Goal: Task Accomplishment & Management: Manage account settings

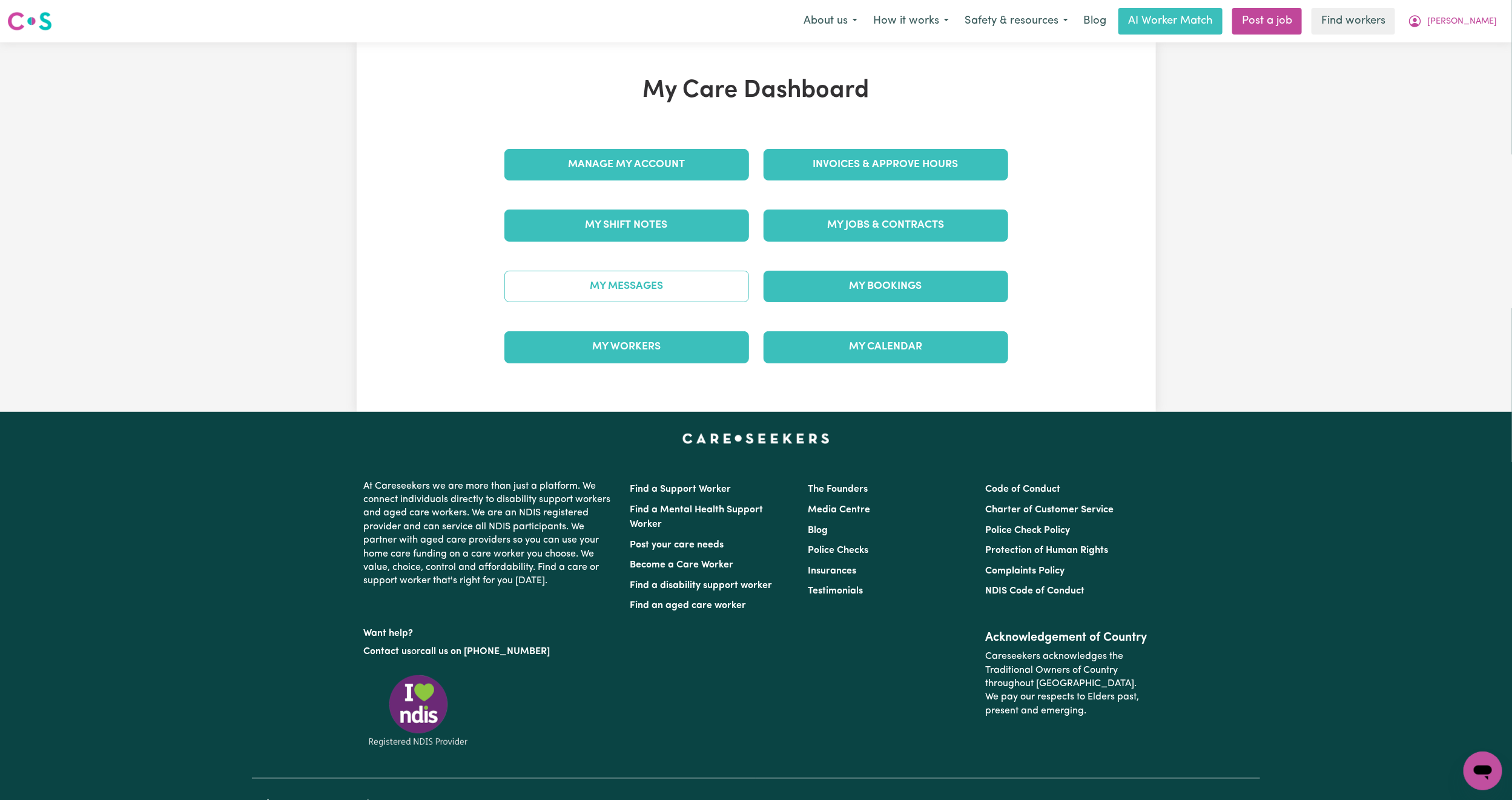
click at [638, 293] on link "My Messages" at bounding box center [627, 286] width 245 height 31
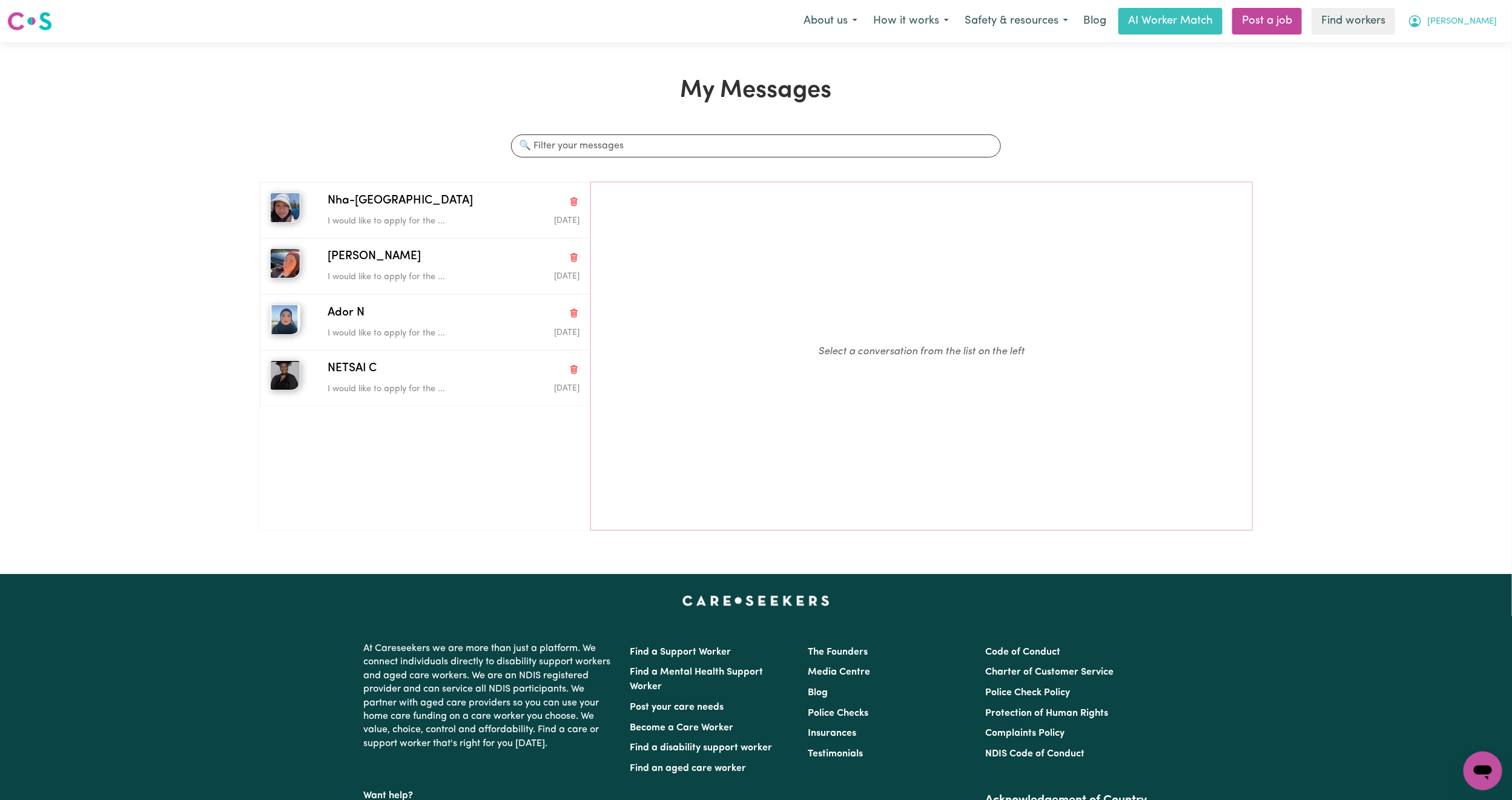
click at [1476, 25] on span "[PERSON_NAME]" at bounding box center [1462, 22] width 70 height 13
click at [1456, 53] on link "My Dashboard" at bounding box center [1456, 47] width 96 height 23
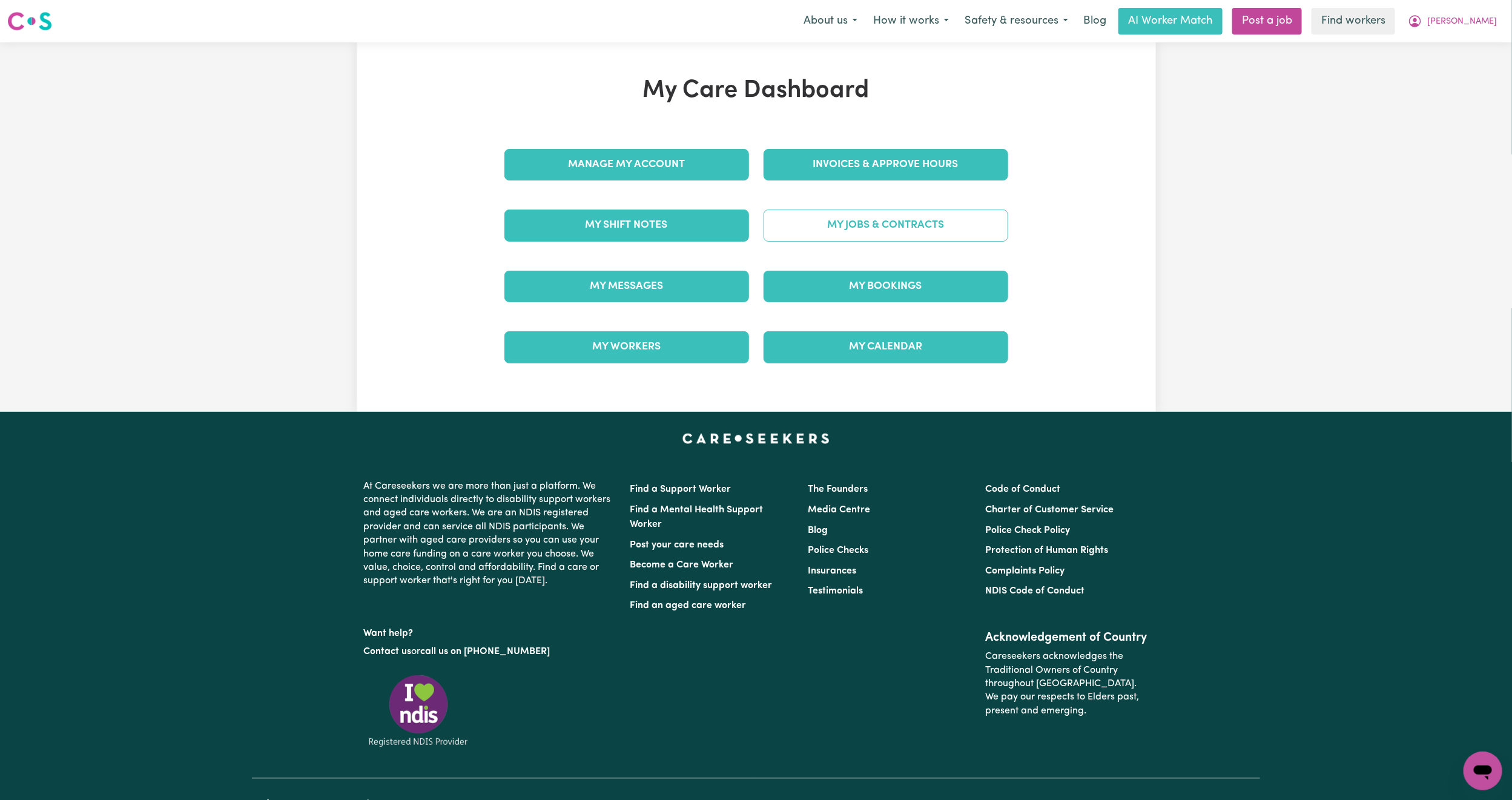
click at [863, 217] on link "My Jobs & Contracts" at bounding box center [885, 225] width 245 height 31
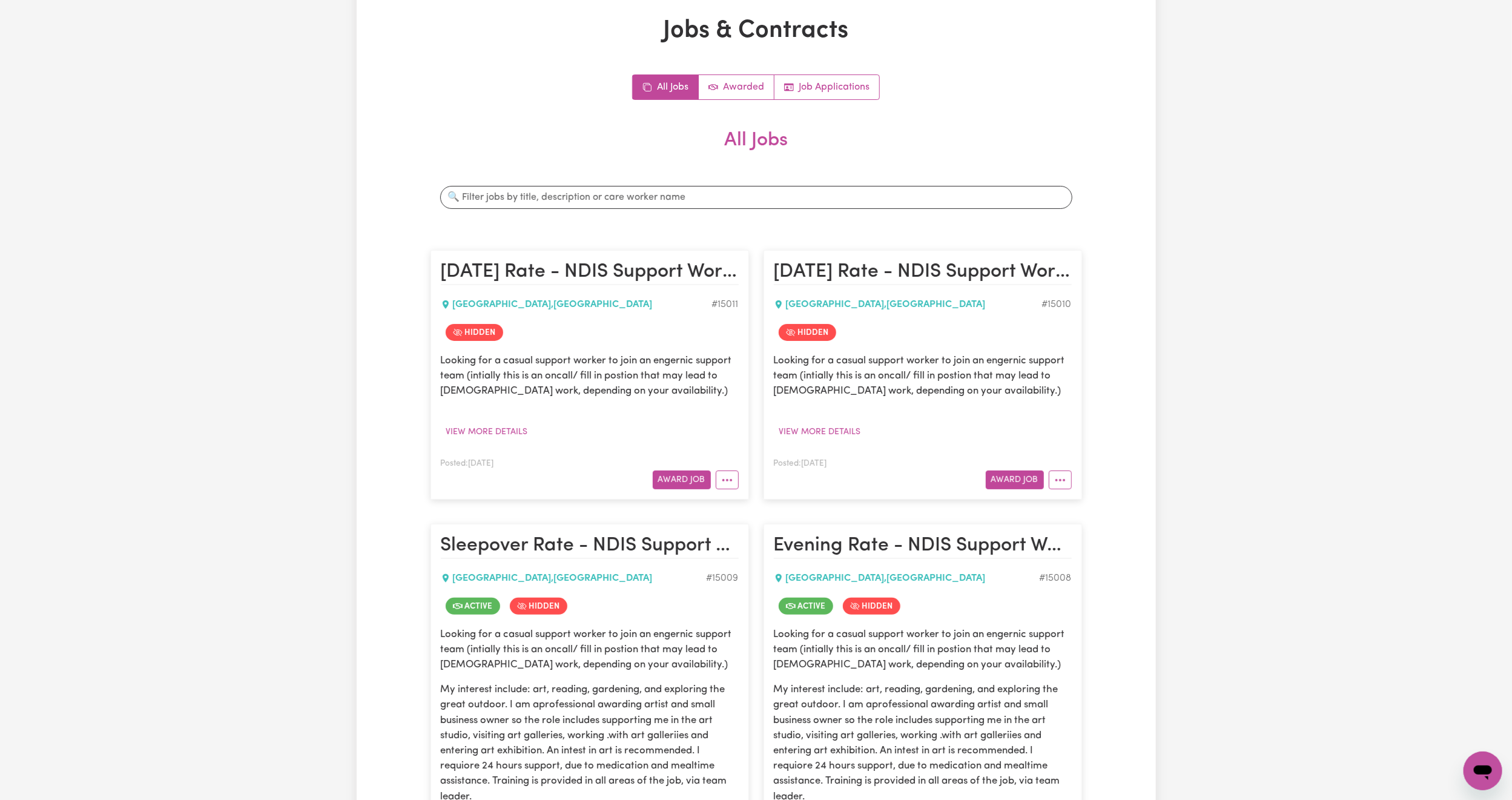
scroll to position [182, 0]
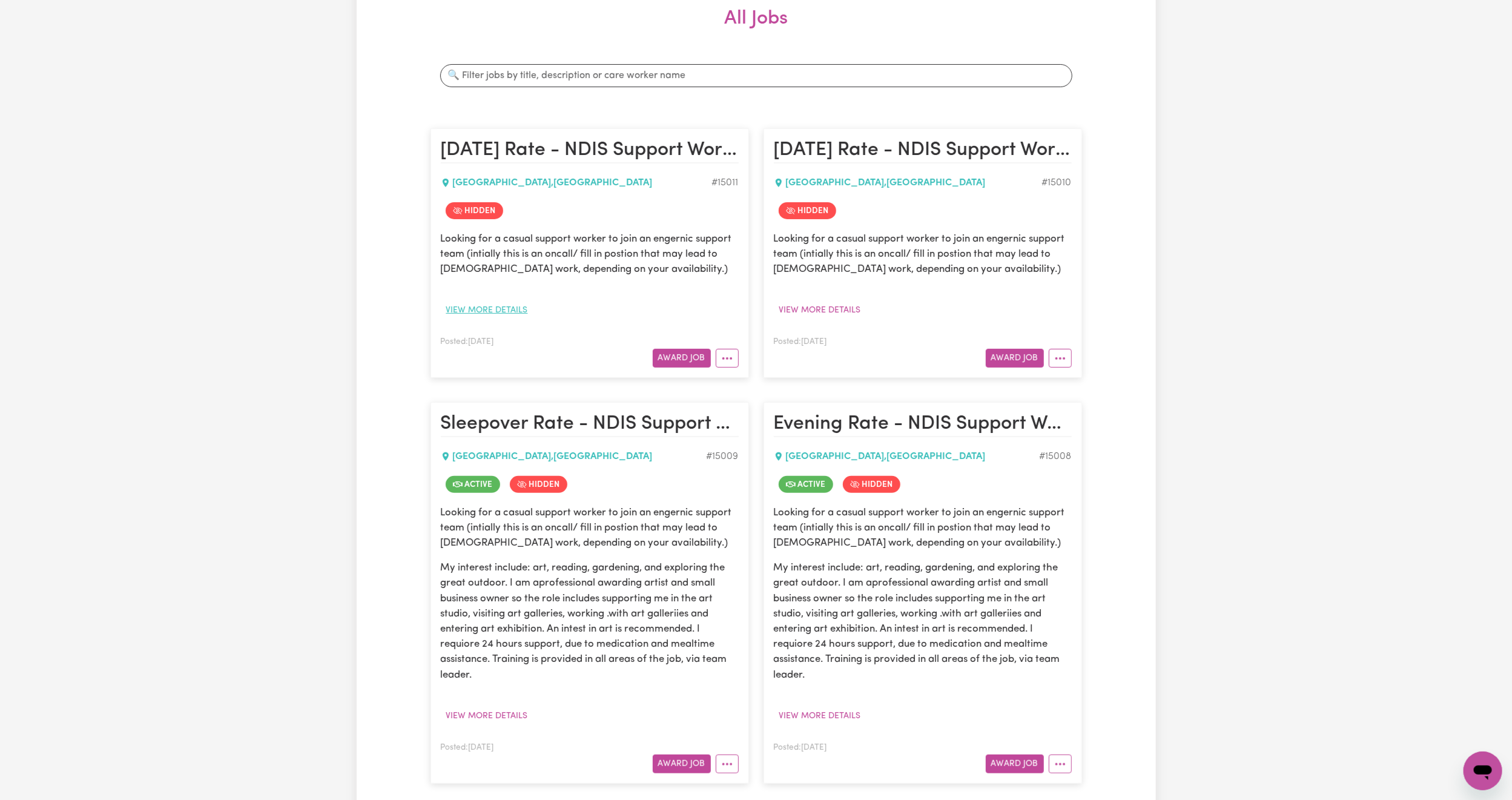
click at [460, 312] on button "View more details" at bounding box center [487, 310] width 93 height 19
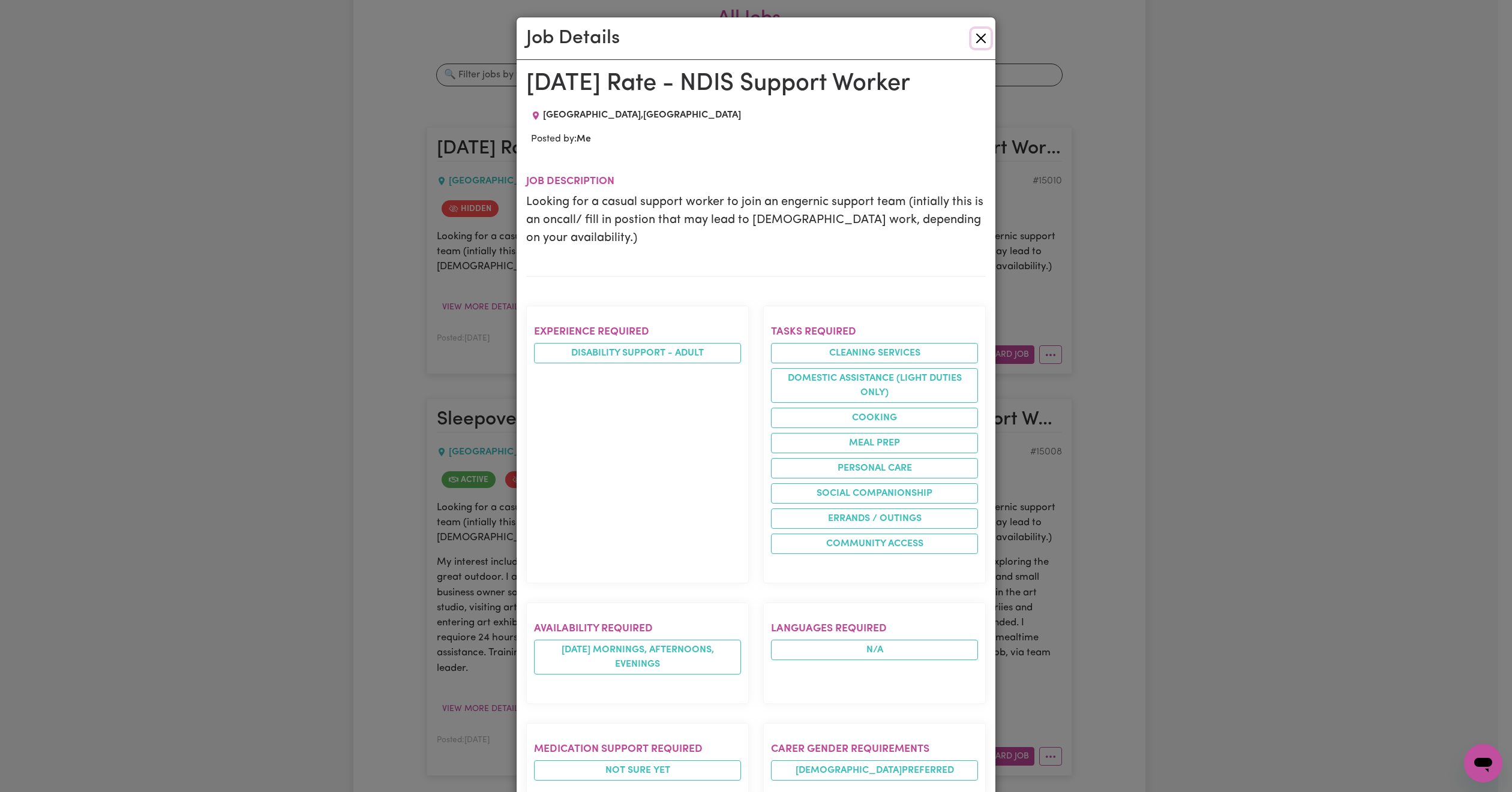
click at [977, 34] on button "Close" at bounding box center [981, 39] width 19 height 19
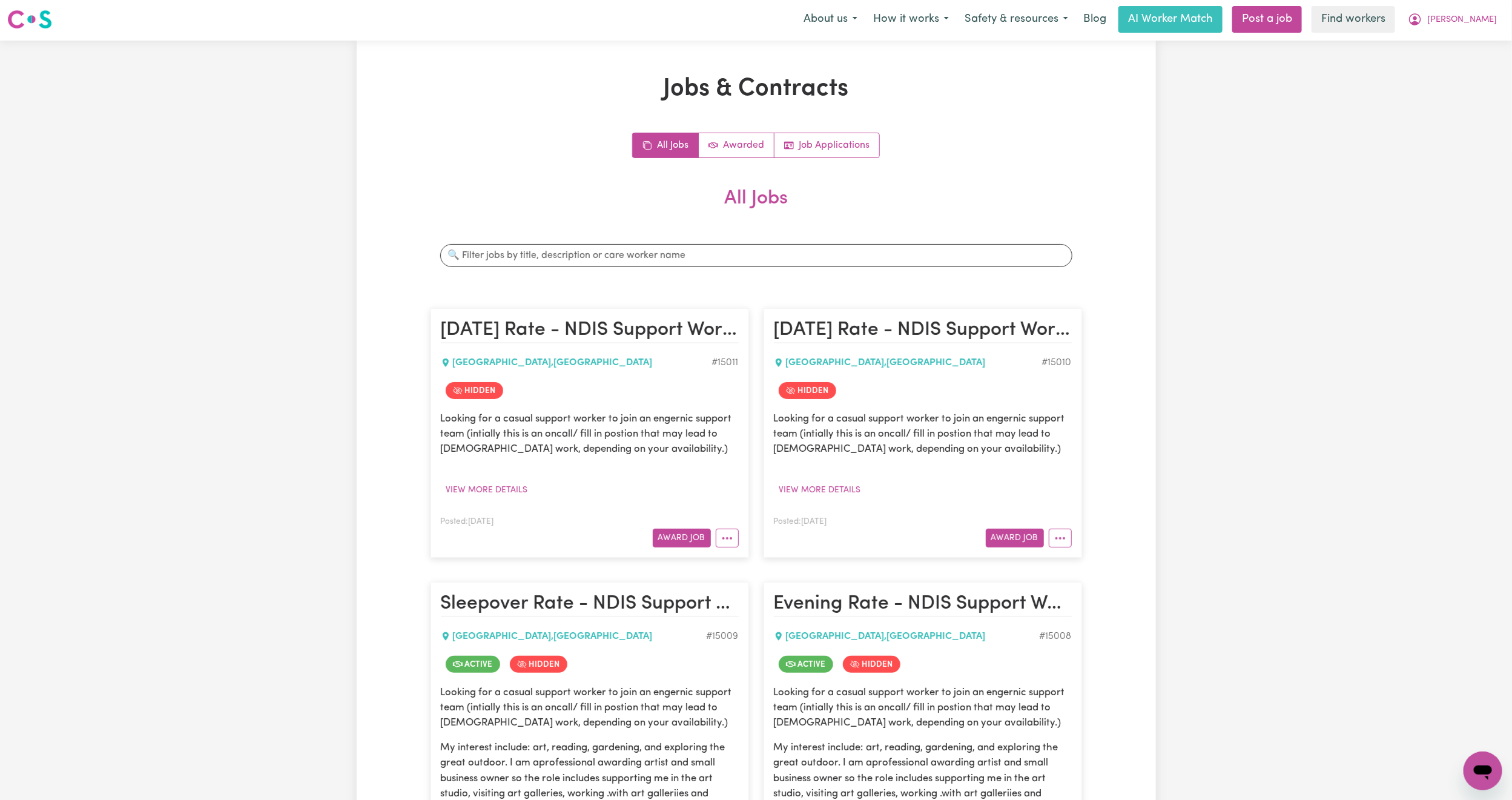
scroll to position [0, 0]
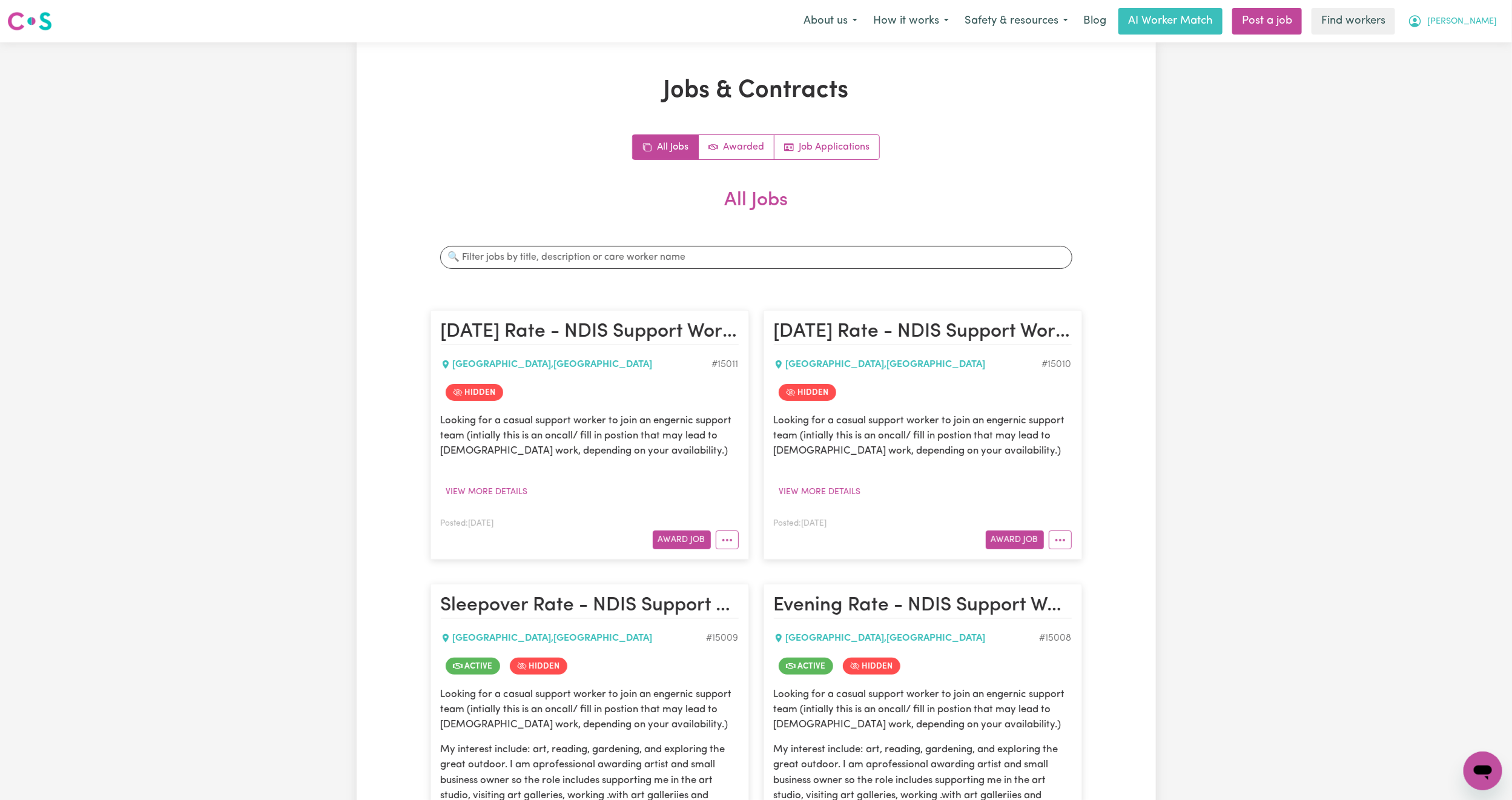
click at [1496, 31] on button "[PERSON_NAME]" at bounding box center [1452, 21] width 105 height 25
click at [1463, 38] on link "My Dashboard" at bounding box center [1456, 47] width 96 height 23
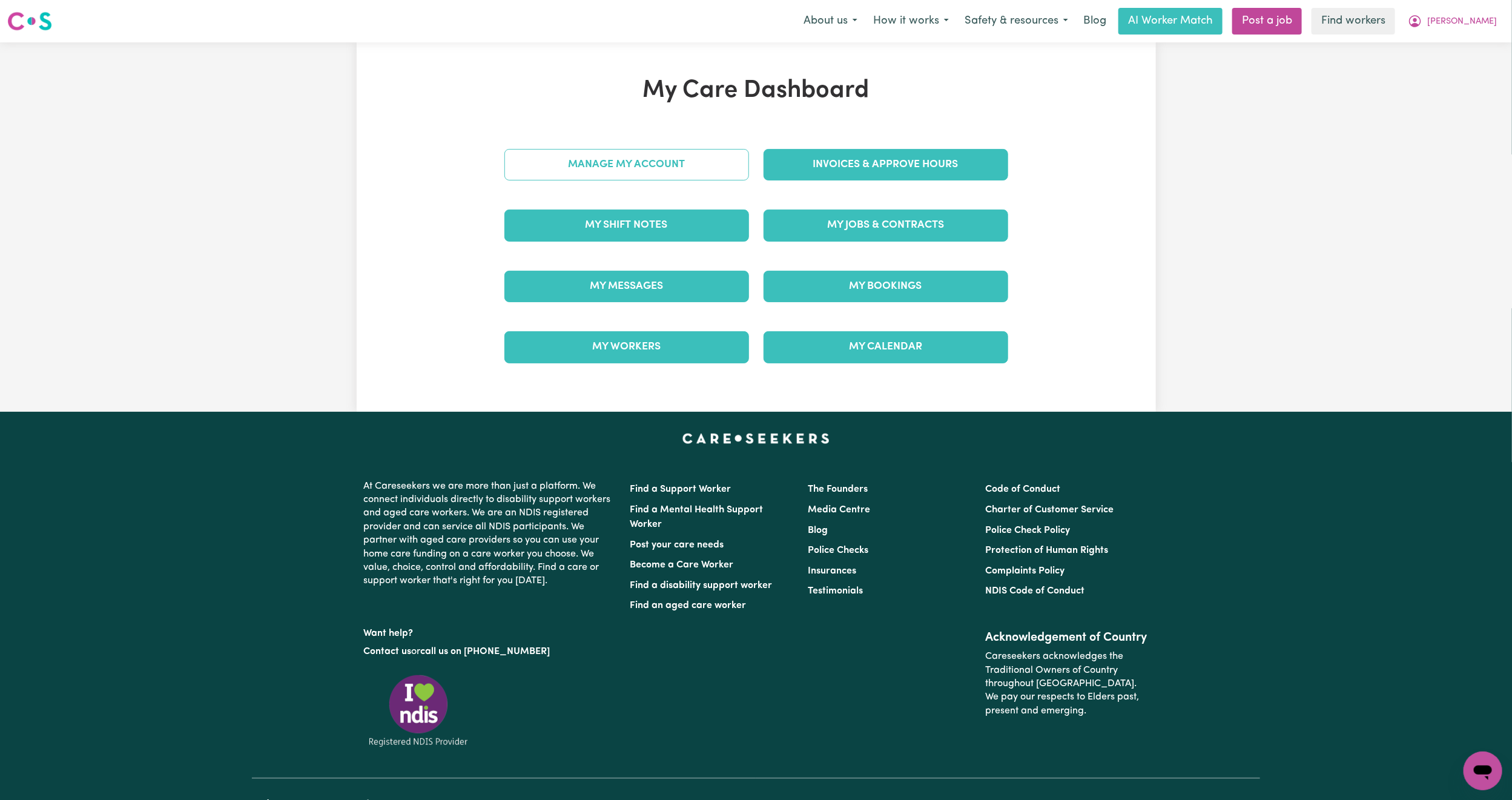
click at [696, 149] on link "Manage My Account" at bounding box center [627, 164] width 245 height 31
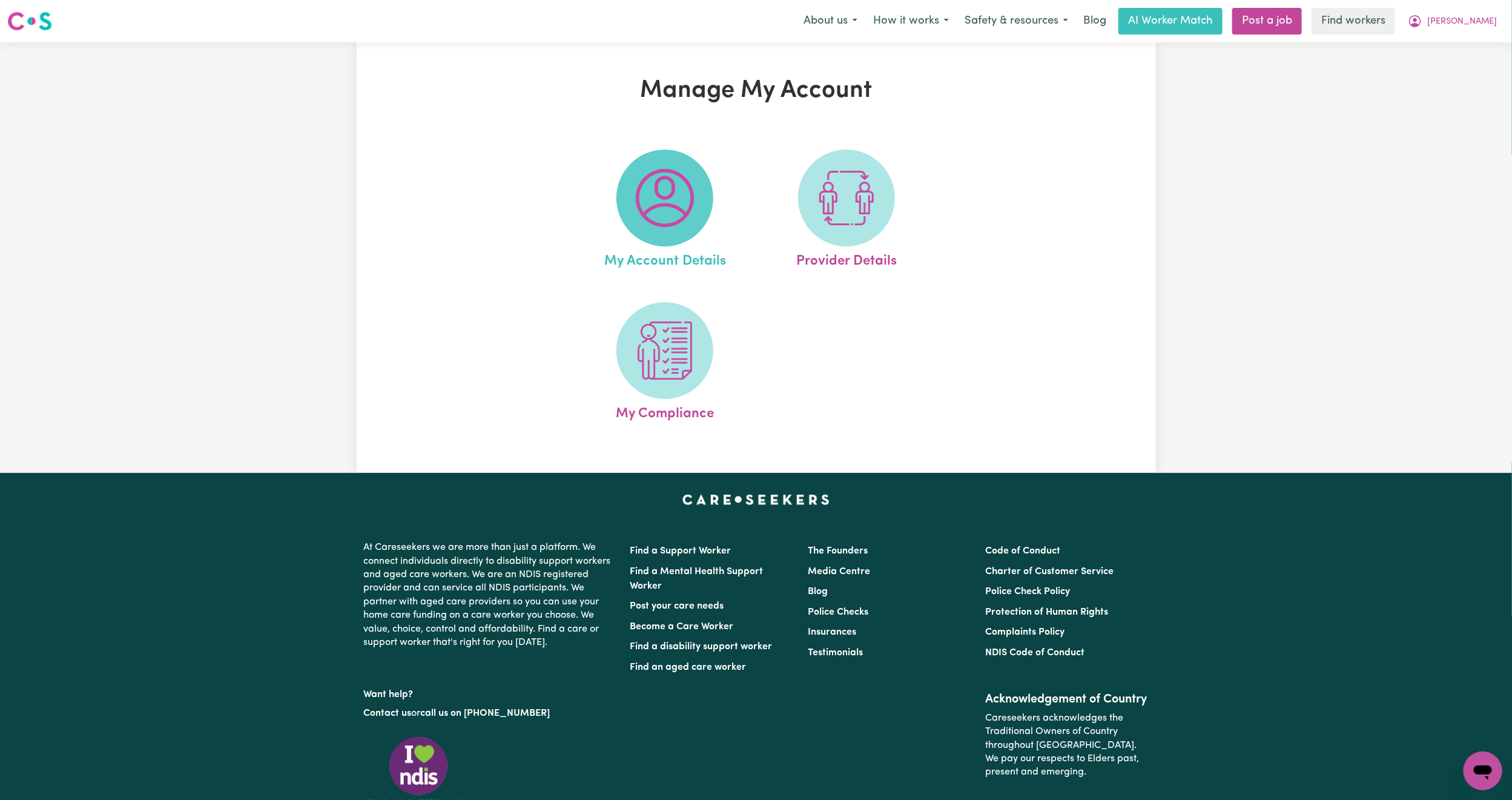
click at [683, 193] on img at bounding box center [665, 197] width 58 height 58
select select "Australian"
select select "email"
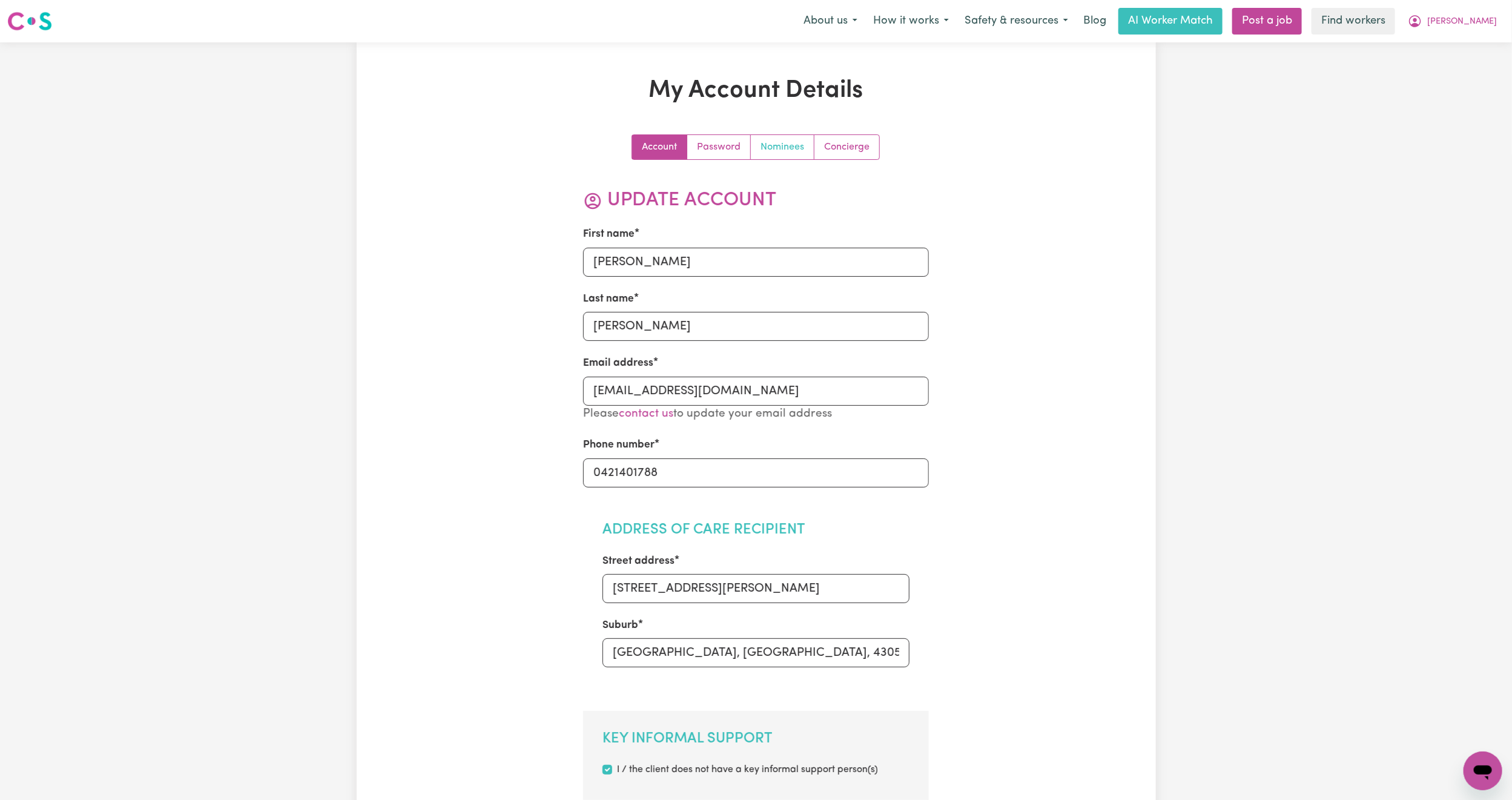
click at [789, 140] on link "Nominees" at bounding box center [783, 147] width 64 height 24
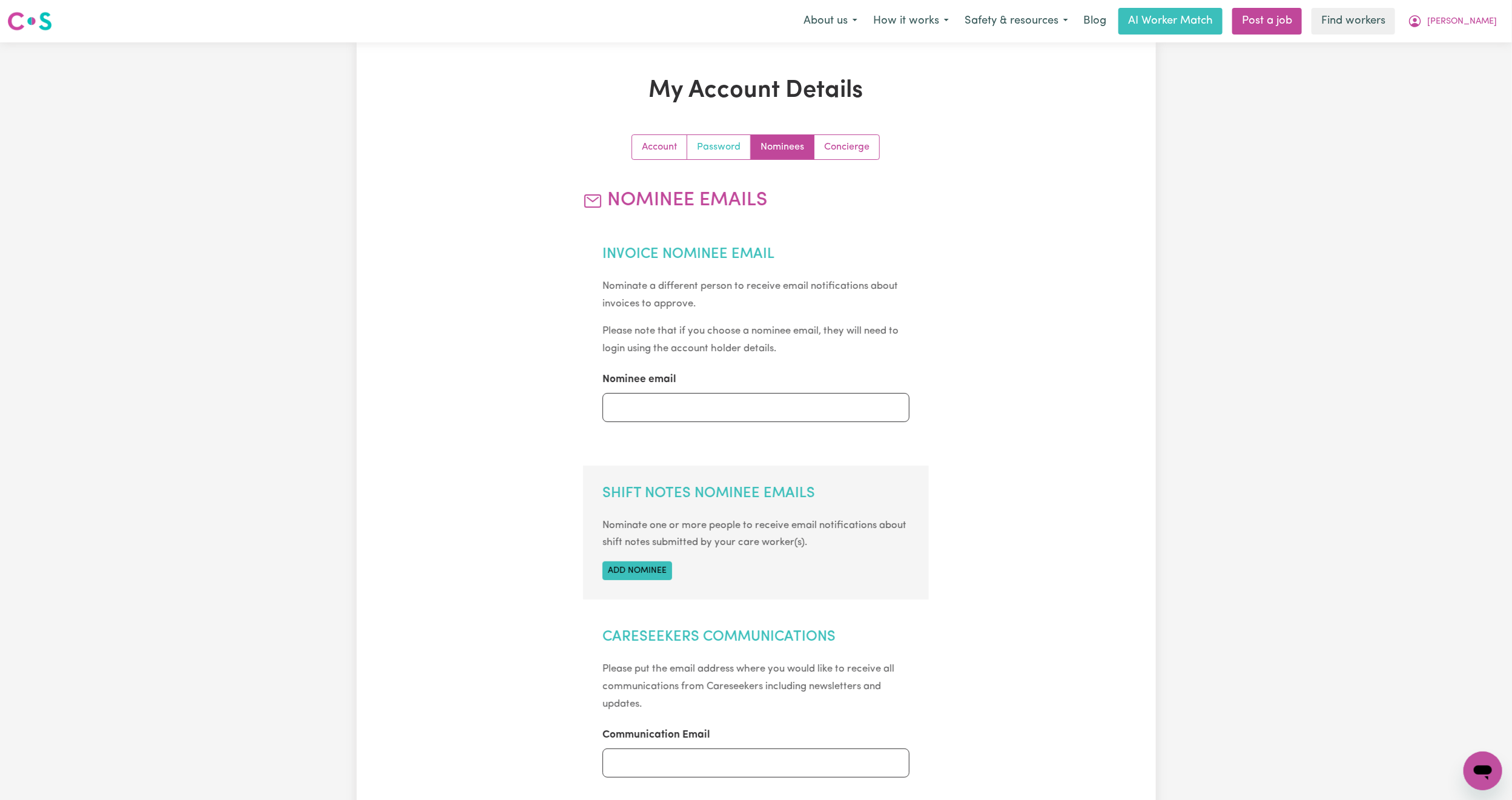
click at [718, 144] on link "Password" at bounding box center [719, 147] width 64 height 24
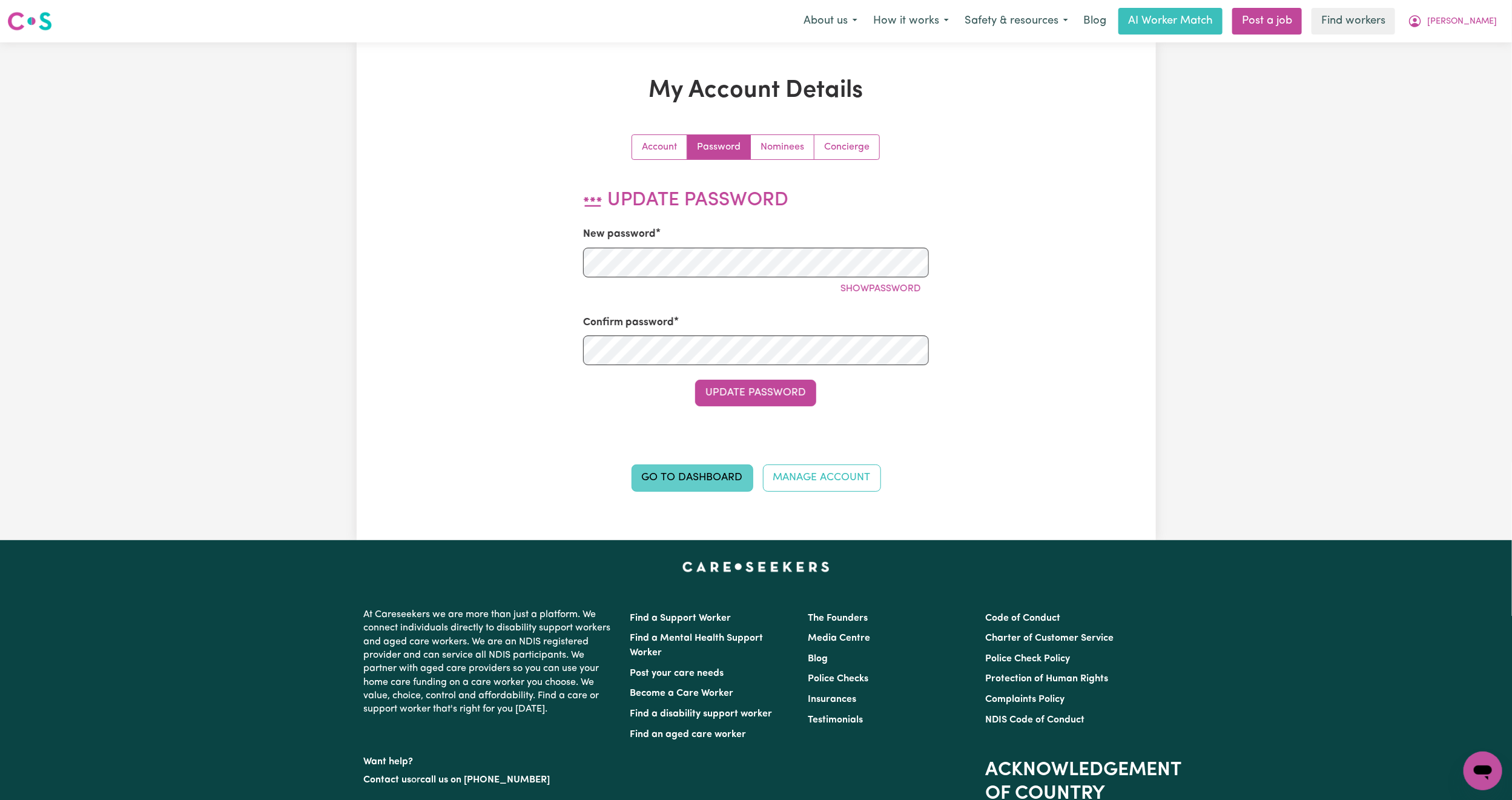
click at [683, 477] on link "Go to Dashboard" at bounding box center [692, 477] width 122 height 27
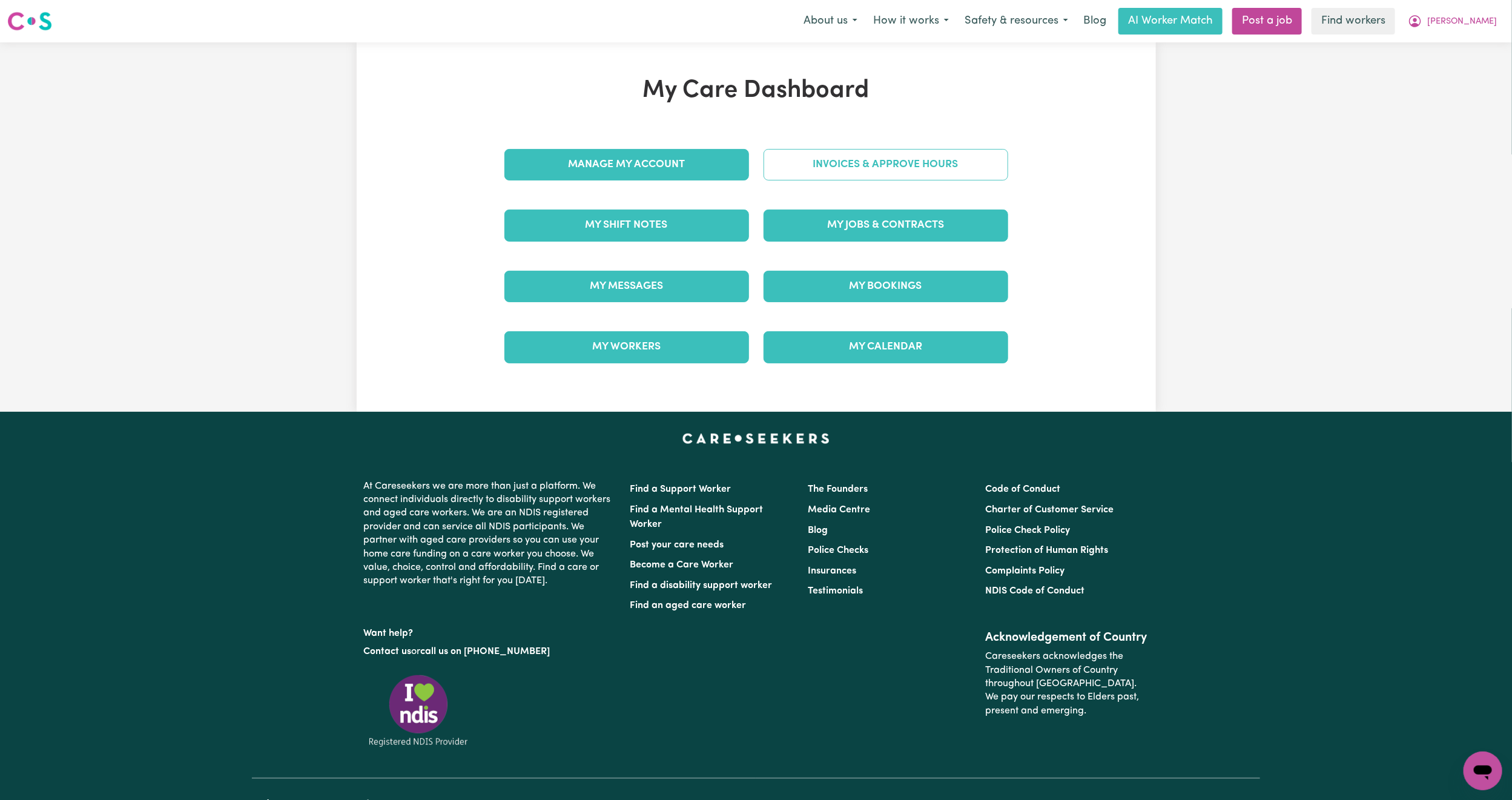
click at [892, 168] on link "Invoices & Approve Hours" at bounding box center [885, 164] width 245 height 31
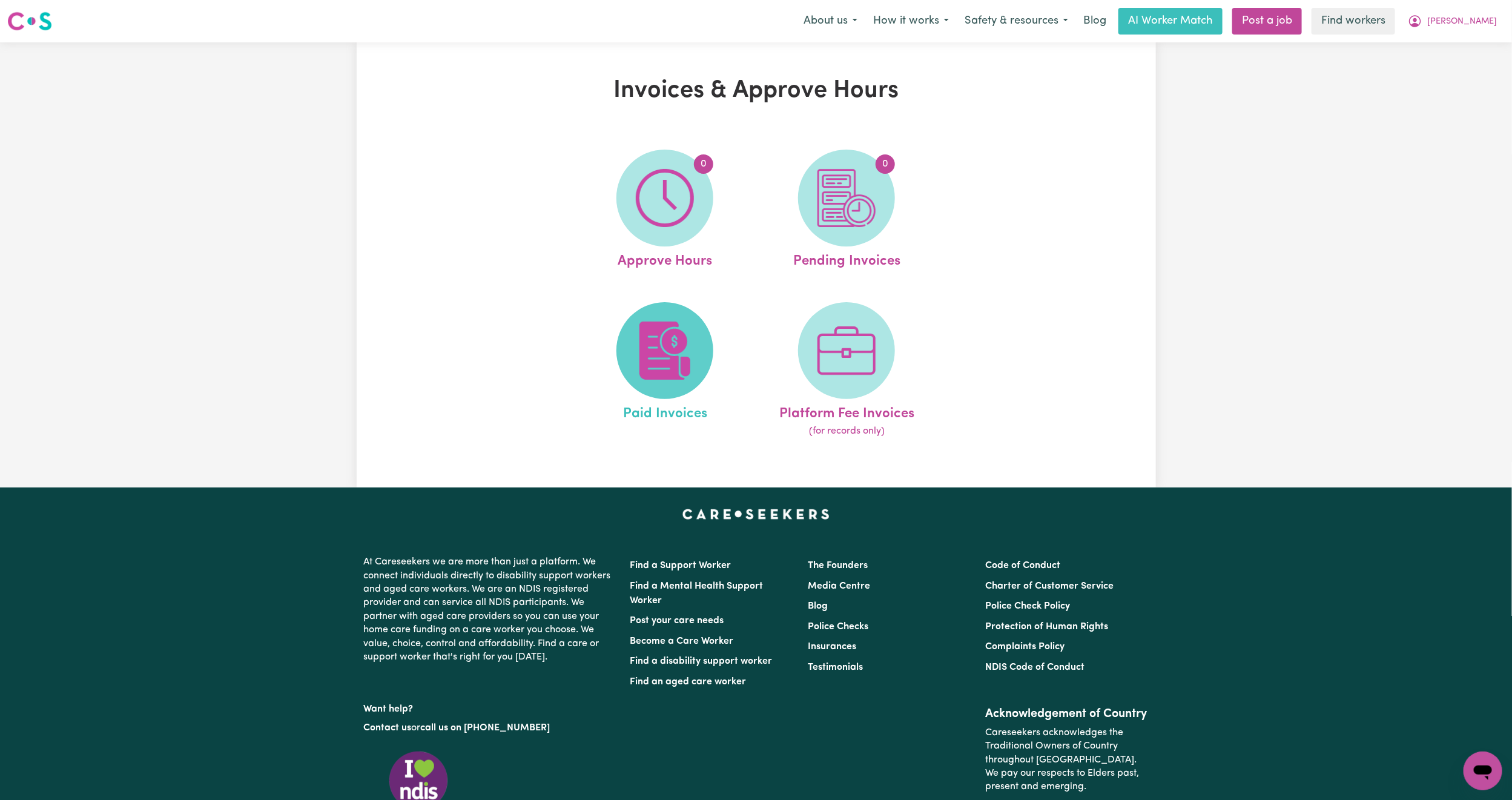
click at [674, 318] on span at bounding box center [665, 351] width 97 height 97
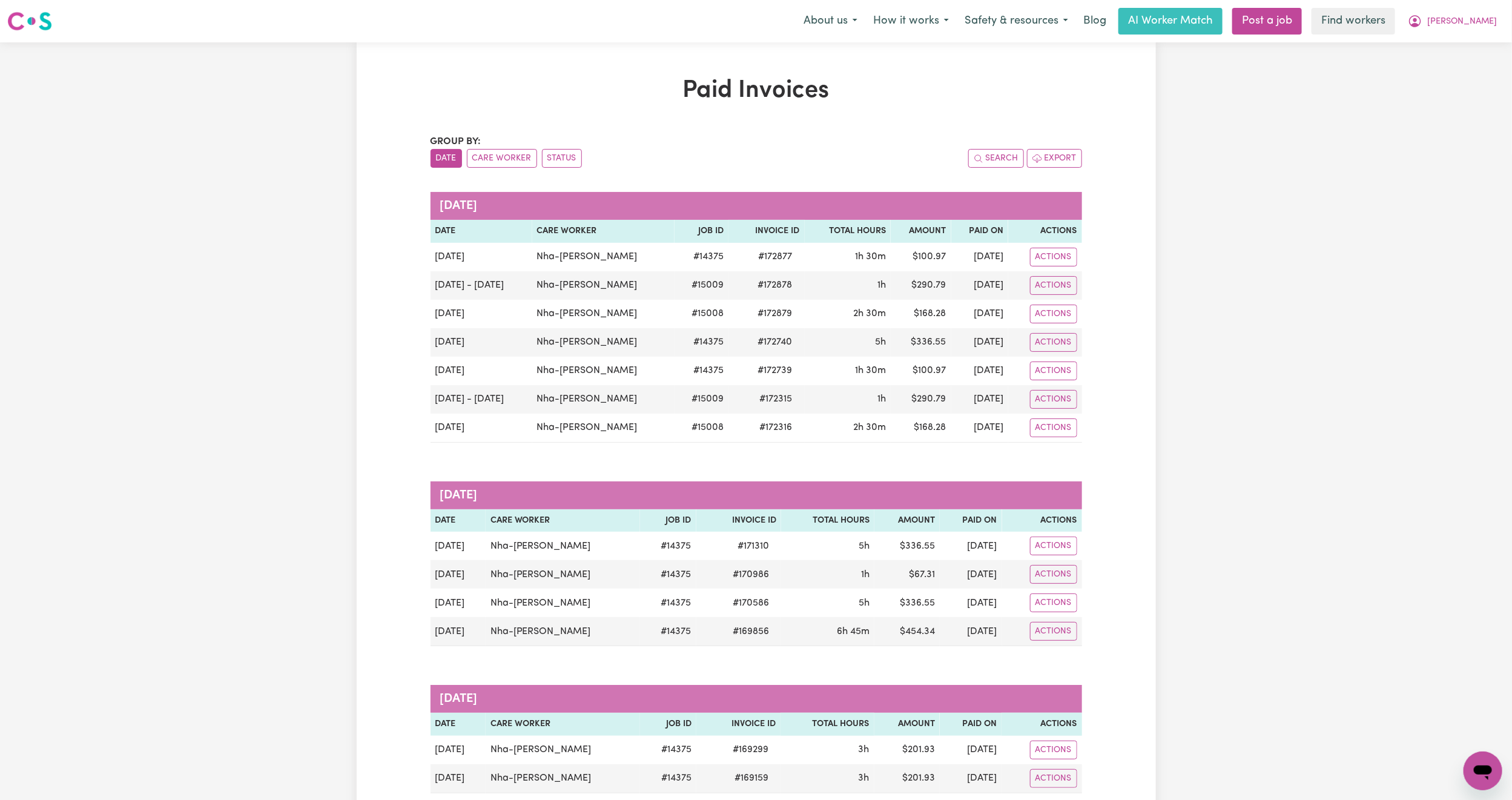
click at [1483, 4] on nav "Menu About us How it works Safety & resources Blog AI Worker Match Post a job F…" at bounding box center [756, 21] width 1512 height 42
click at [1481, 23] on span "[PERSON_NAME]" at bounding box center [1462, 22] width 70 height 13
click at [1473, 48] on link "My Dashboard" at bounding box center [1456, 47] width 96 height 23
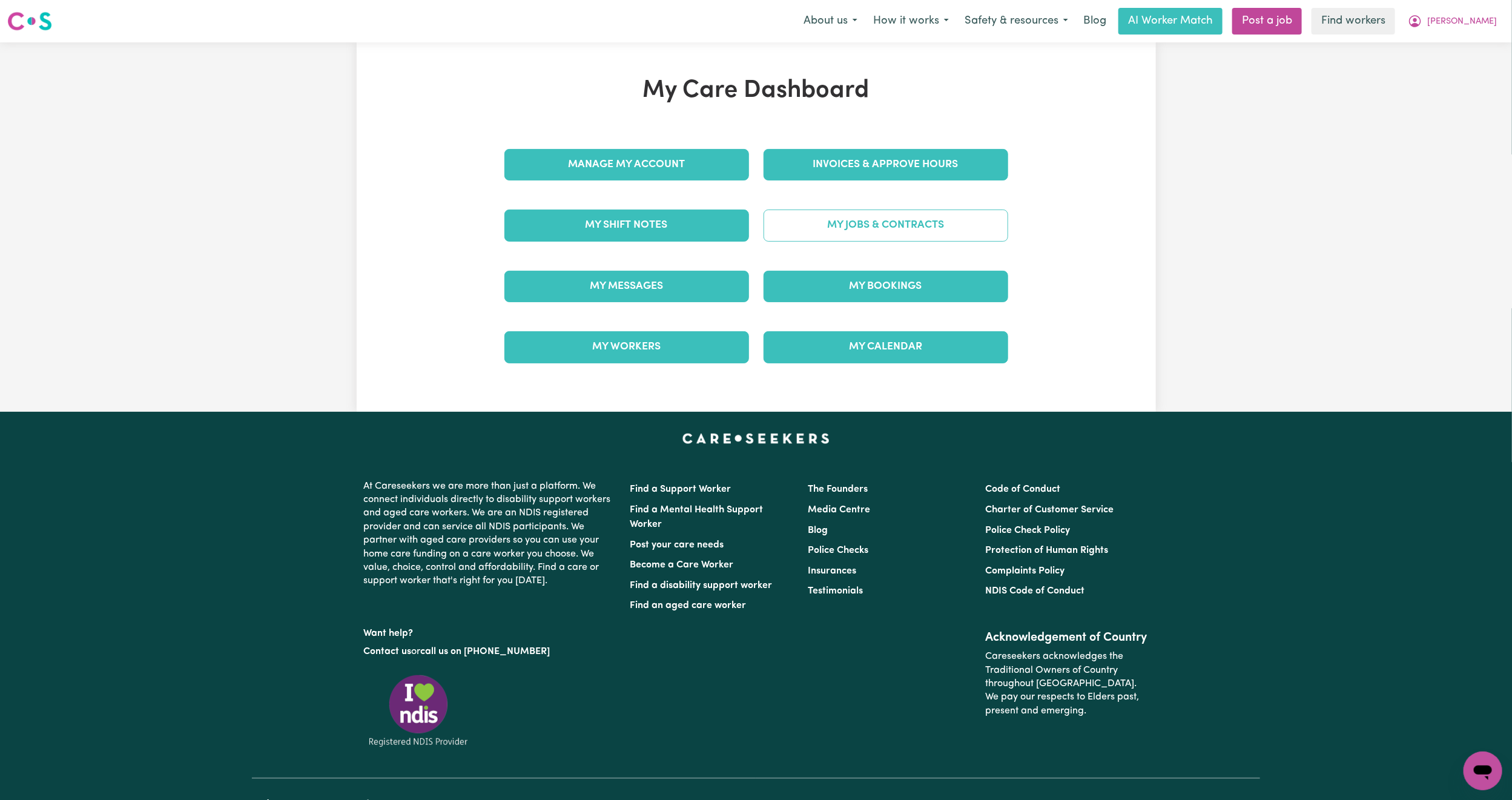
click at [823, 211] on link "My Jobs & Contracts" at bounding box center [885, 225] width 245 height 31
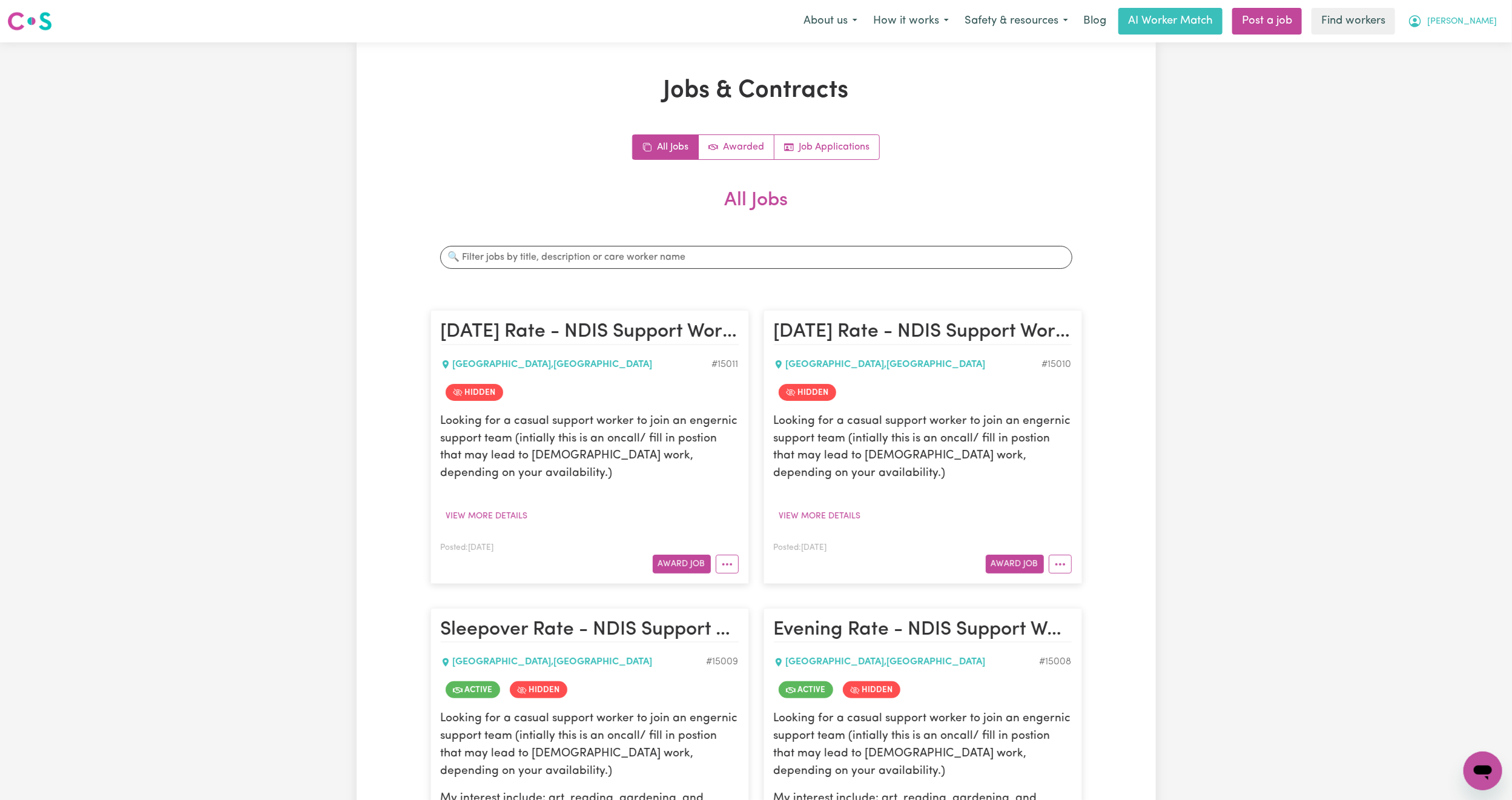
click at [1473, 25] on span "[PERSON_NAME]" at bounding box center [1462, 22] width 70 height 13
click at [1458, 69] on link "Logout" at bounding box center [1456, 69] width 96 height 23
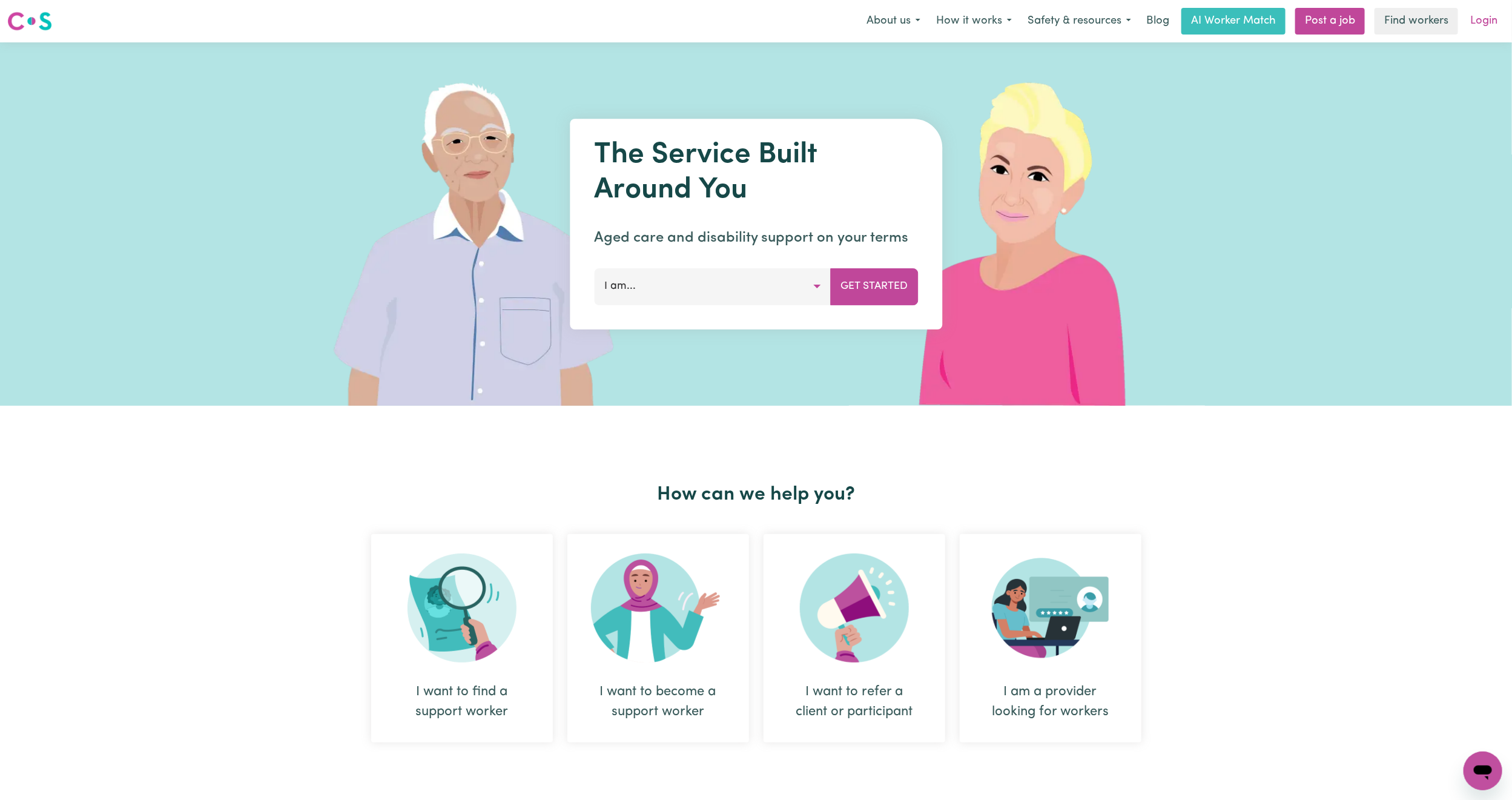
click at [1477, 26] on link "Login" at bounding box center [1483, 21] width 41 height 27
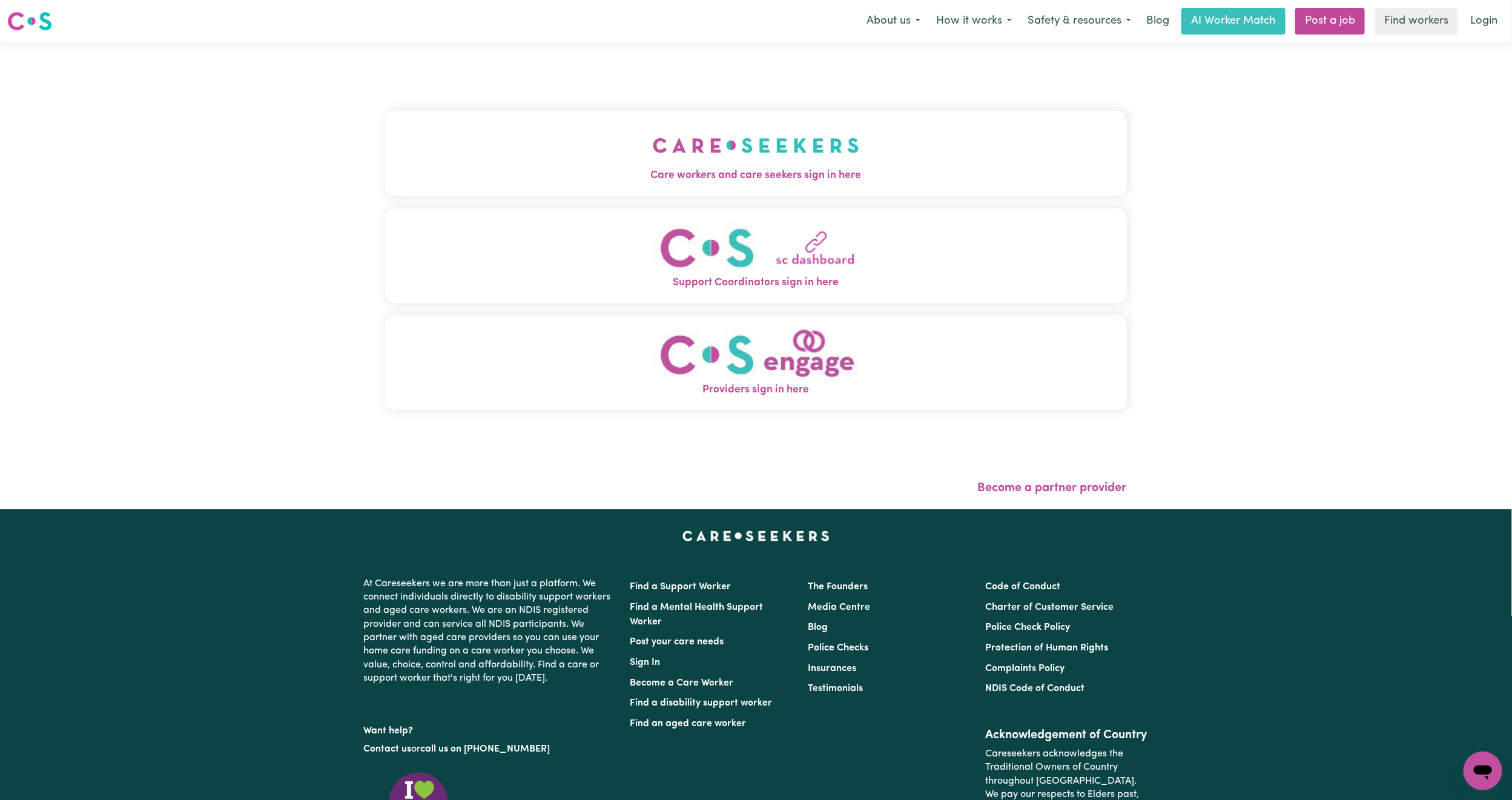
click at [482, 165] on button "Care workers and care seekers sign in here" at bounding box center [756, 153] width 742 height 85
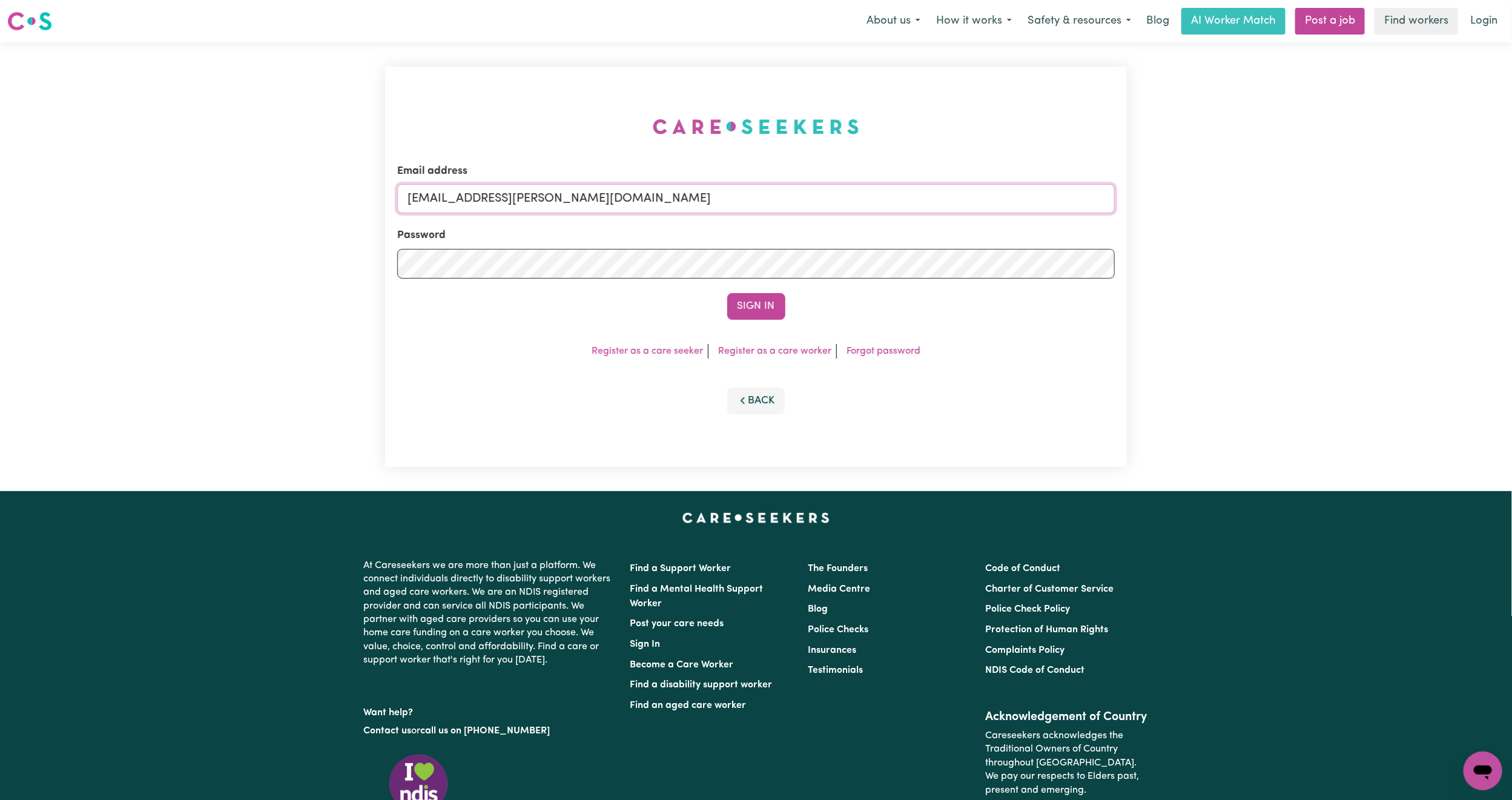
drag, startPoint x: 473, startPoint y: 197, endPoint x: 840, endPoint y: 214, distance: 367.4
click at [840, 214] on form "Email address [EMAIL_ADDRESS][PERSON_NAME][DOMAIN_NAME] Password Sign In" at bounding box center [756, 241] width 718 height 157
paste input "jenirving11@gmail.com"
type input "superuser~jenirving11@gmail.com"
click at [769, 302] on button "Sign In" at bounding box center [756, 306] width 58 height 27
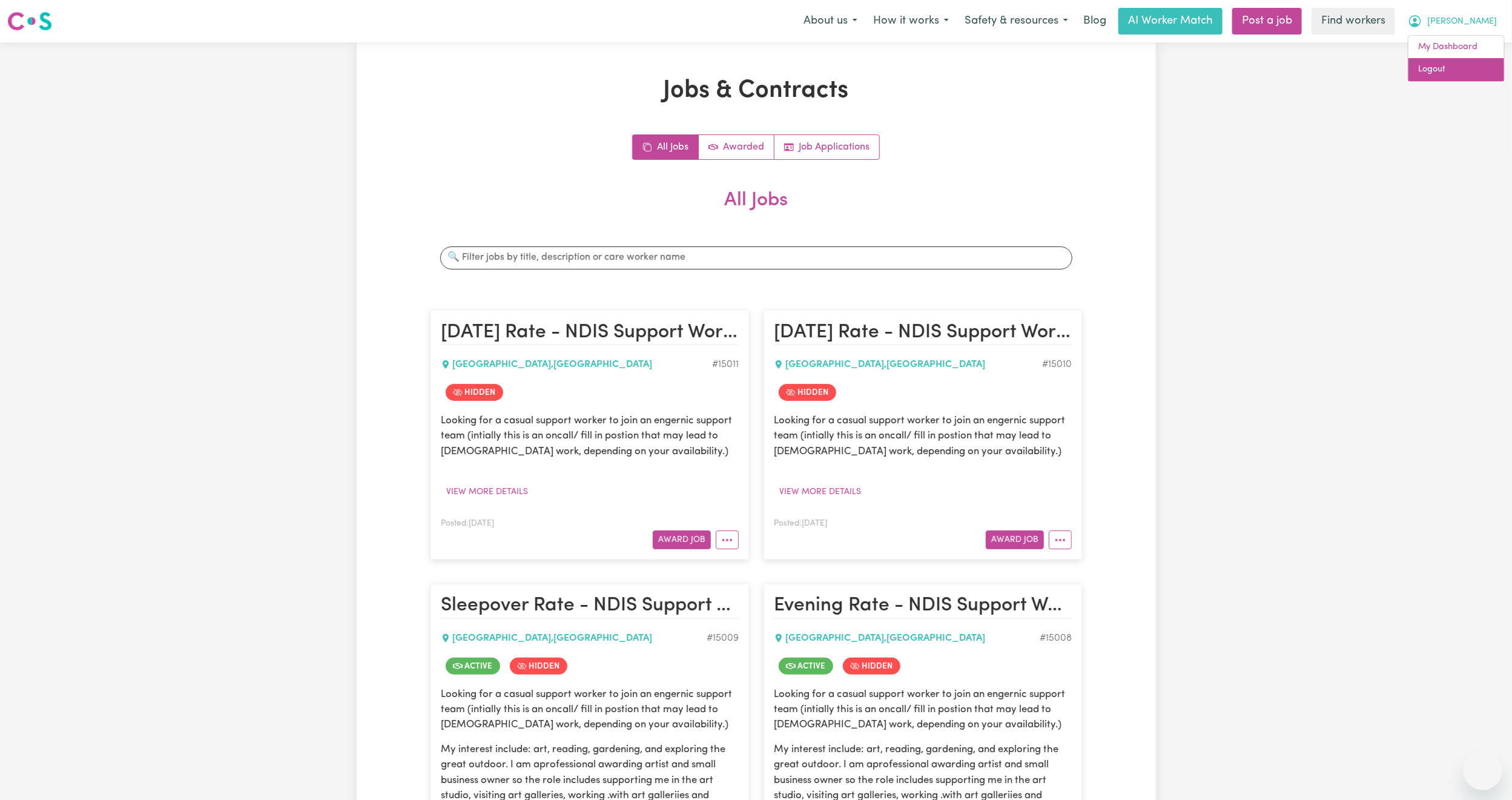
click at [1447, 69] on link "Logout" at bounding box center [1456, 69] width 96 height 23
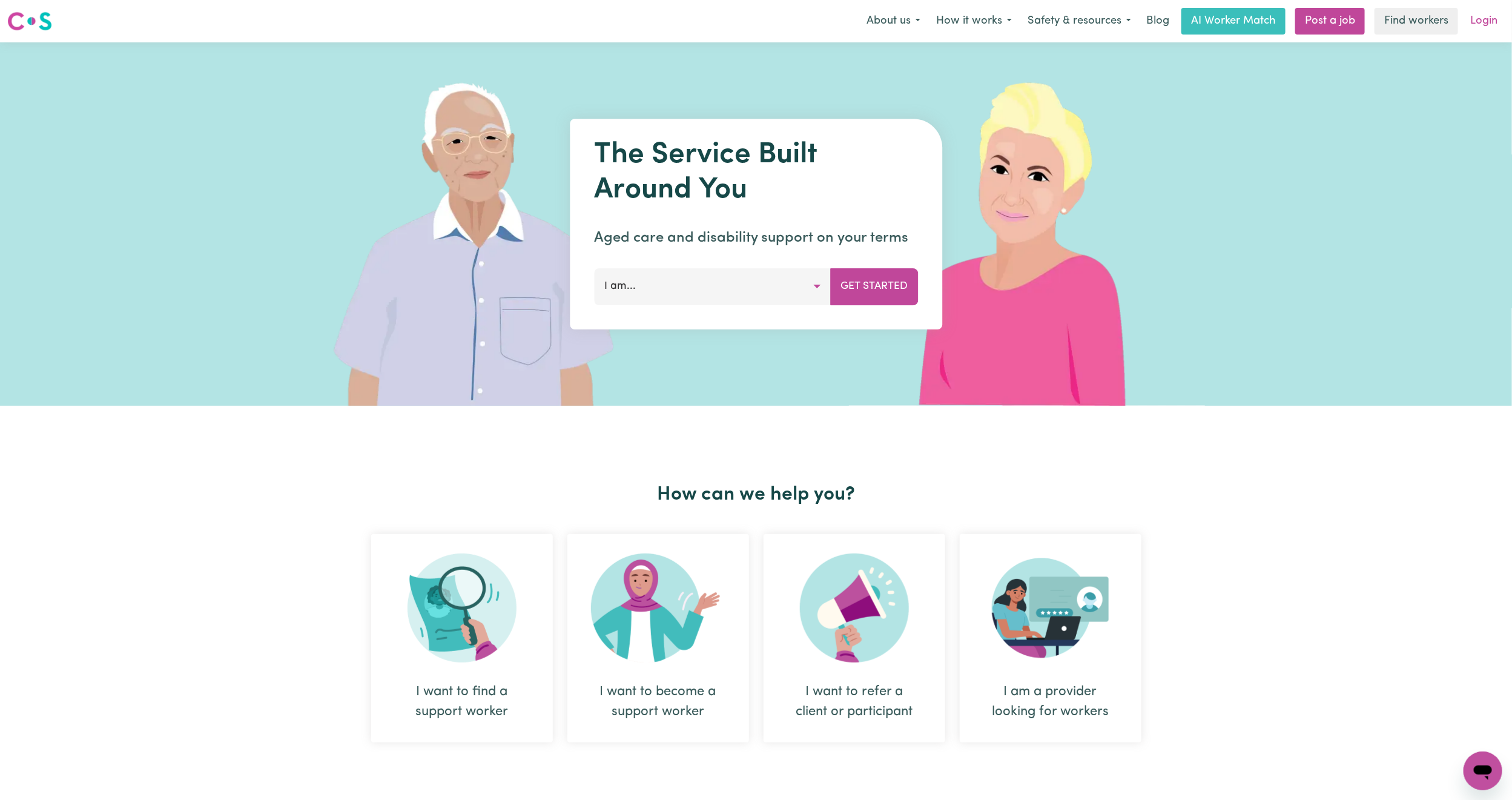
click at [1490, 25] on link "Login" at bounding box center [1483, 21] width 41 height 27
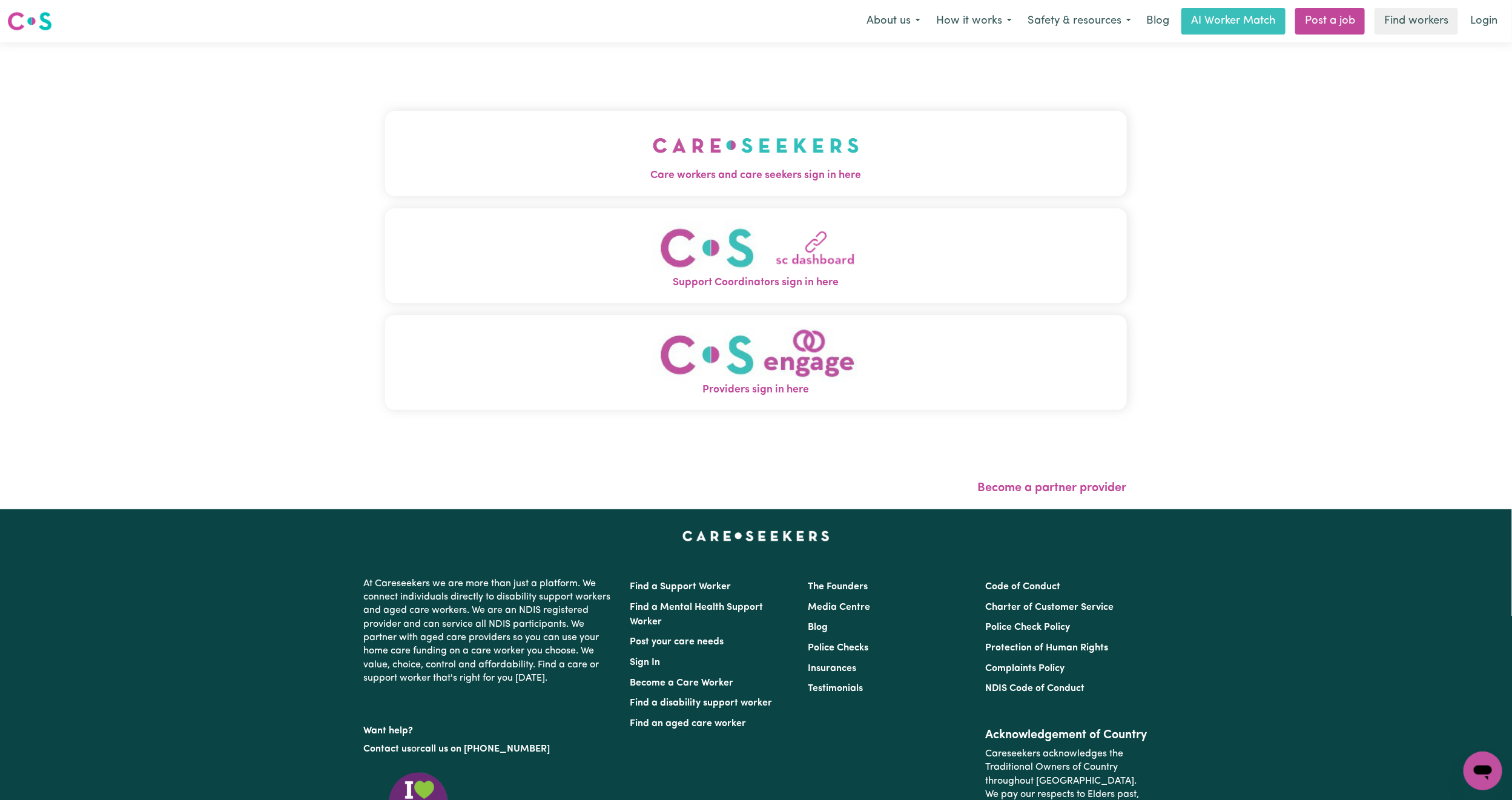
click at [565, 95] on div "Care workers and care seekers sign in here Support Coordinators sign in here Pr…" at bounding box center [756, 266] width 742 height 400
click at [557, 155] on button "Care workers and care seekers sign in here" at bounding box center [756, 153] width 742 height 85
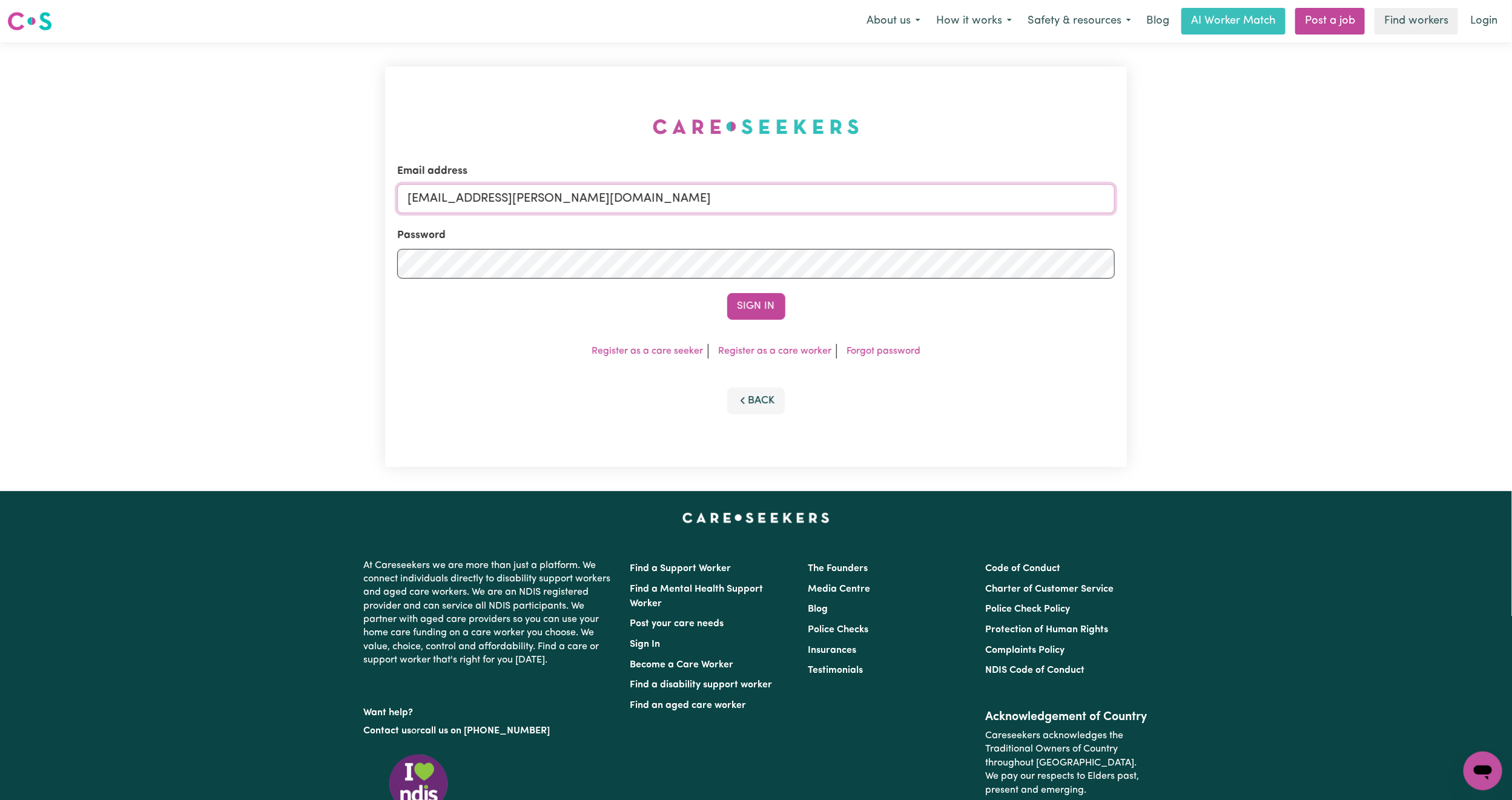
drag, startPoint x: 472, startPoint y: 199, endPoint x: 967, endPoint y: 244, distance: 497.0
click at [967, 244] on form "Email address [EMAIL_ADDRESS][PERSON_NAME][DOMAIN_NAME] Password Sign In" at bounding box center [756, 241] width 718 height 157
paste input "[EMAIL_ADDRESS][DOMAIN_NAME]"
type input "superuser~[EMAIL_ADDRESS][DOMAIN_NAME]"
click at [769, 298] on button "Sign In" at bounding box center [756, 306] width 58 height 27
